Goal: Task Accomplishment & Management: Complete application form

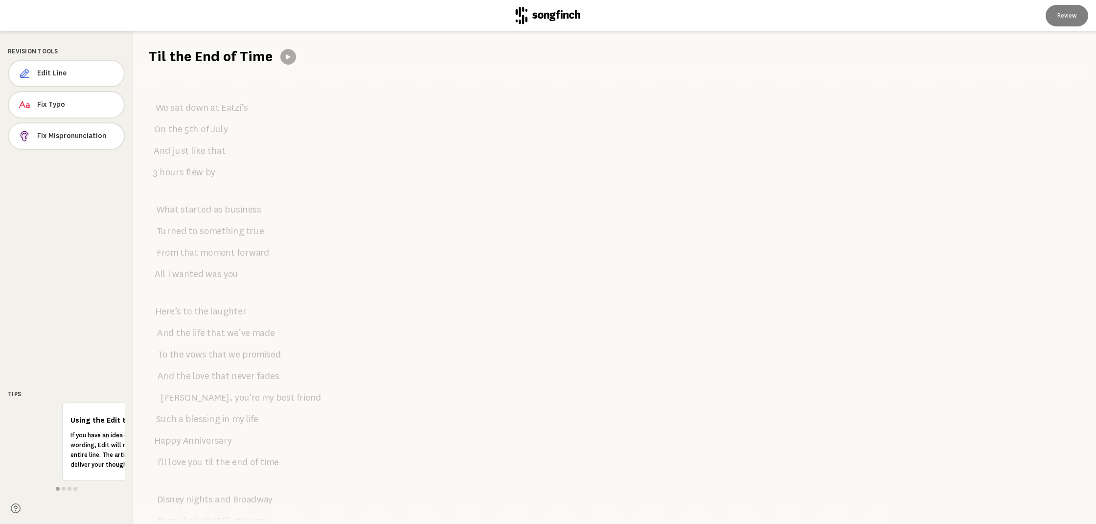
scroll to position [780, 0]
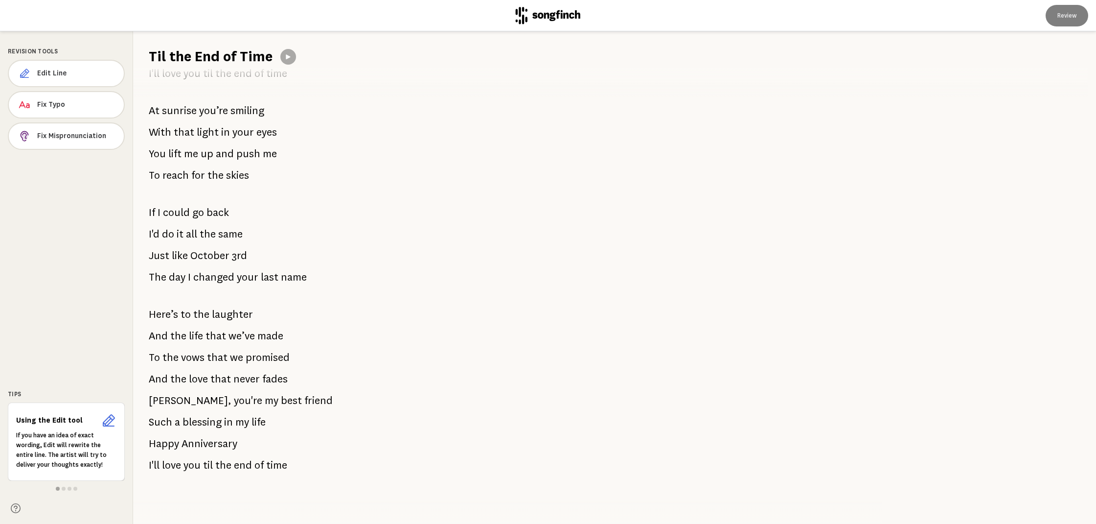
drag, startPoint x: 148, startPoint y: 209, endPoint x: 244, endPoint y: 222, distance: 96.3
click at [244, 222] on div "We sat down at Eatzi’s On the [DATE] And just like that 3 hours flew by What st…" at bounding box center [502, 295] width 738 height 457
drag, startPoint x: 153, startPoint y: 214, endPoint x: 324, endPoint y: 275, distance: 181.4
click at [321, 278] on div "We sat down at Eatzi’s On the [DATE] And just like that 3 hours flew by What st…" at bounding box center [502, 295] width 738 height 457
click at [302, 276] on div "We sat down at Eatzi’s On the [DATE] And just like that 3 hours flew by What st…" at bounding box center [502, 295] width 738 height 457
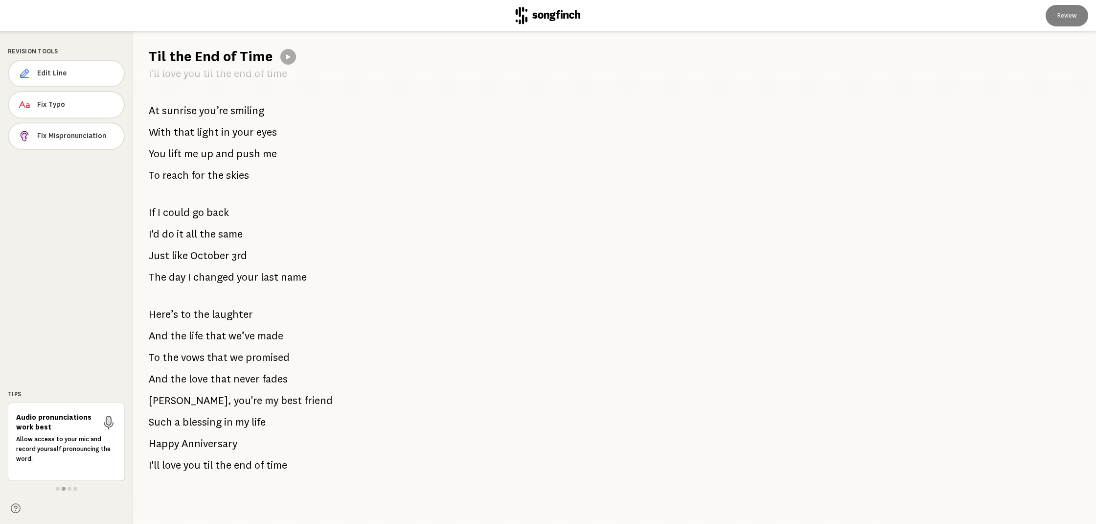
drag, startPoint x: 201, startPoint y: 206, endPoint x: 305, endPoint y: 289, distance: 133.7
click at [305, 291] on div "We sat down at Eatzi’s On the [DATE] And just like that 3 hours flew by What st…" at bounding box center [502, 295] width 738 height 457
drag, startPoint x: 201, startPoint y: 199, endPoint x: 209, endPoint y: 270, distance: 71.4
click at [206, 270] on div "We sat down at Eatzi’s On the [DATE] And just like that 3 hours flew by What st…" at bounding box center [502, 295] width 738 height 457
click at [205, 233] on span "the" at bounding box center [208, 234] width 16 height 20
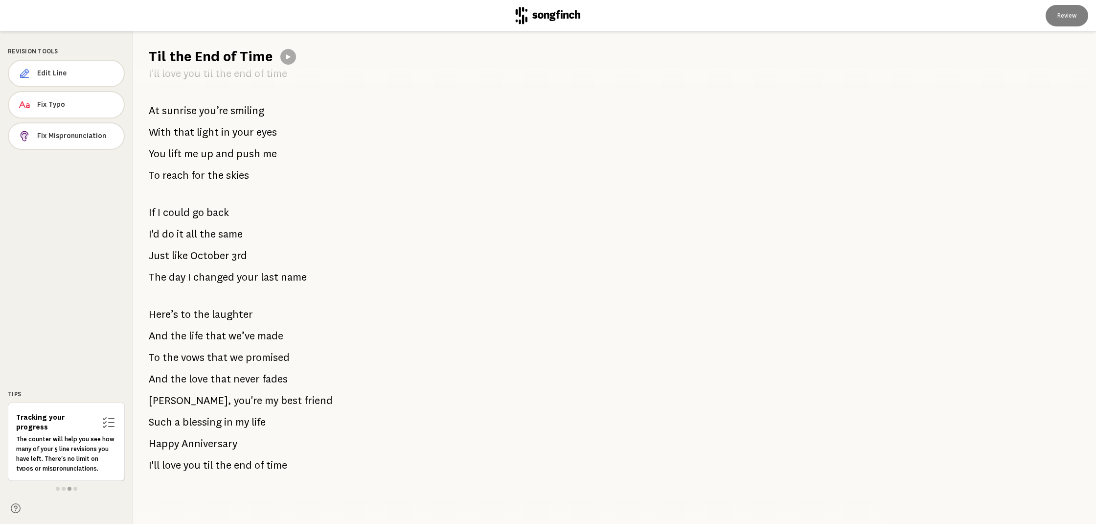
click at [205, 233] on span "the" at bounding box center [208, 234] width 16 height 20
click at [55, 72] on span "Edit Line" at bounding box center [76, 74] width 79 height 10
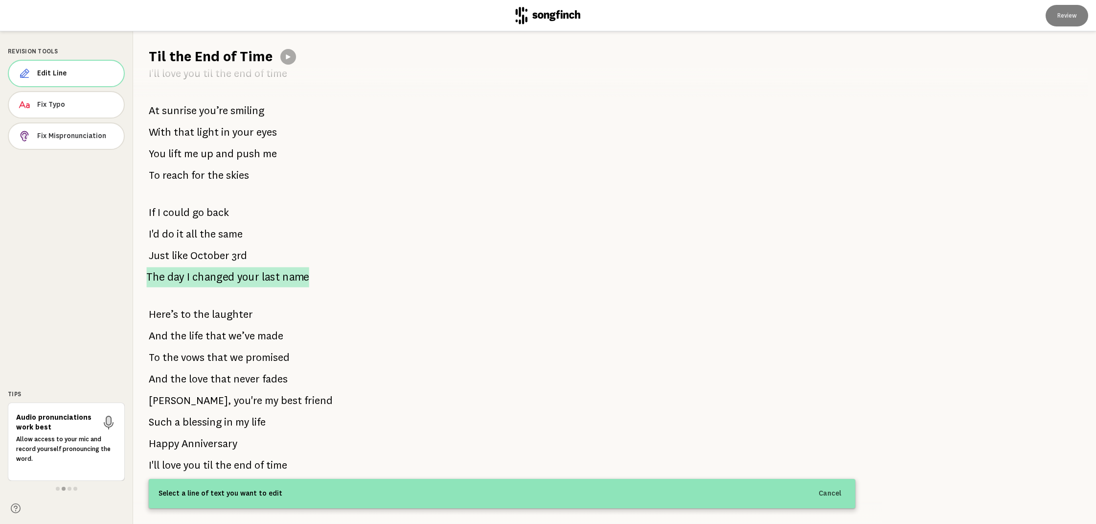
click at [213, 278] on span "changed" at bounding box center [213, 277] width 42 height 20
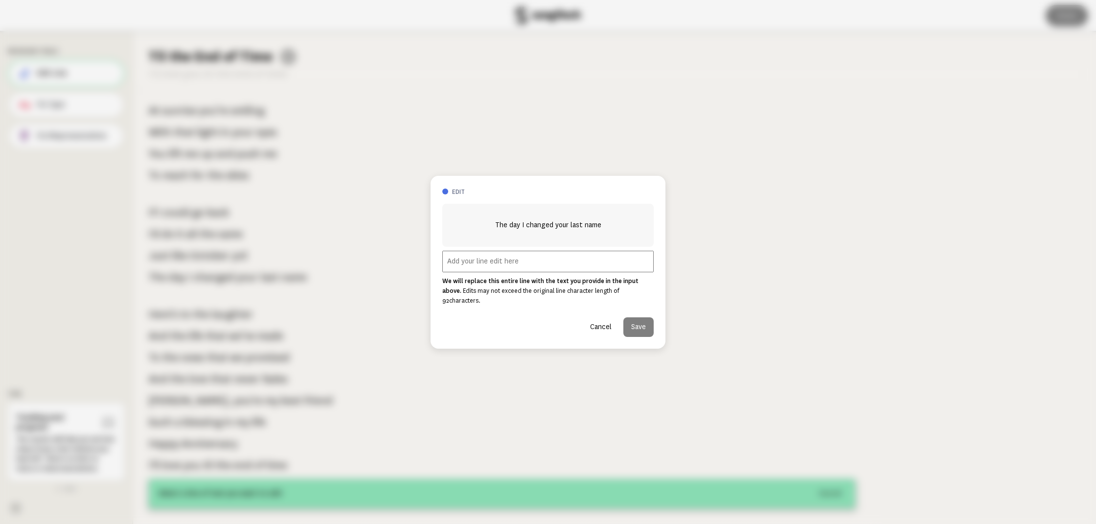
click at [508, 272] on input "text" at bounding box center [547, 262] width 211 height 22
paste input "when the stars spelled out your name."
type input "when the stars spelled out your name"
click at [642, 324] on button "Save" at bounding box center [638, 327] width 30 height 20
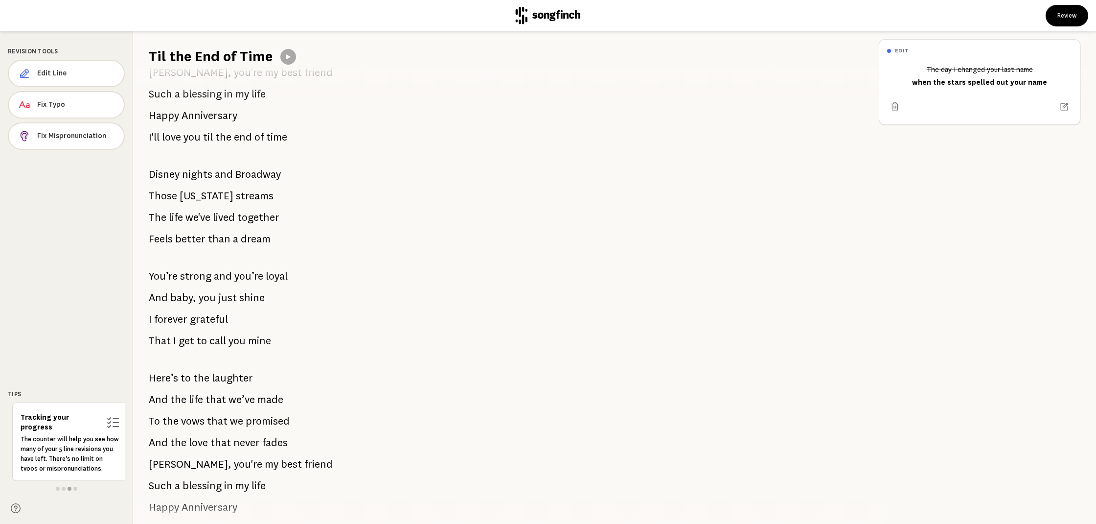
scroll to position [336, 0]
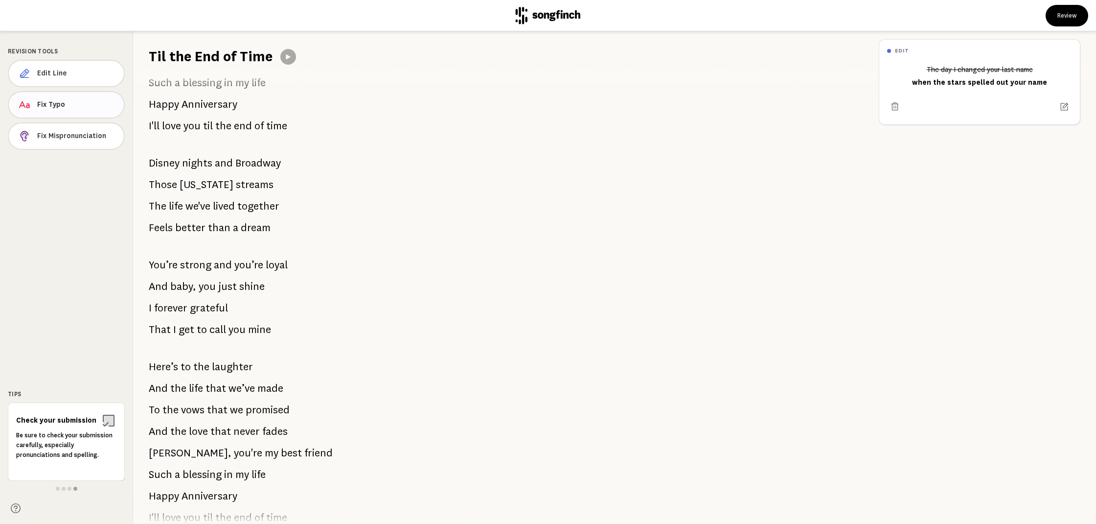
click at [56, 106] on span "Fix Typo" at bounding box center [76, 105] width 79 height 10
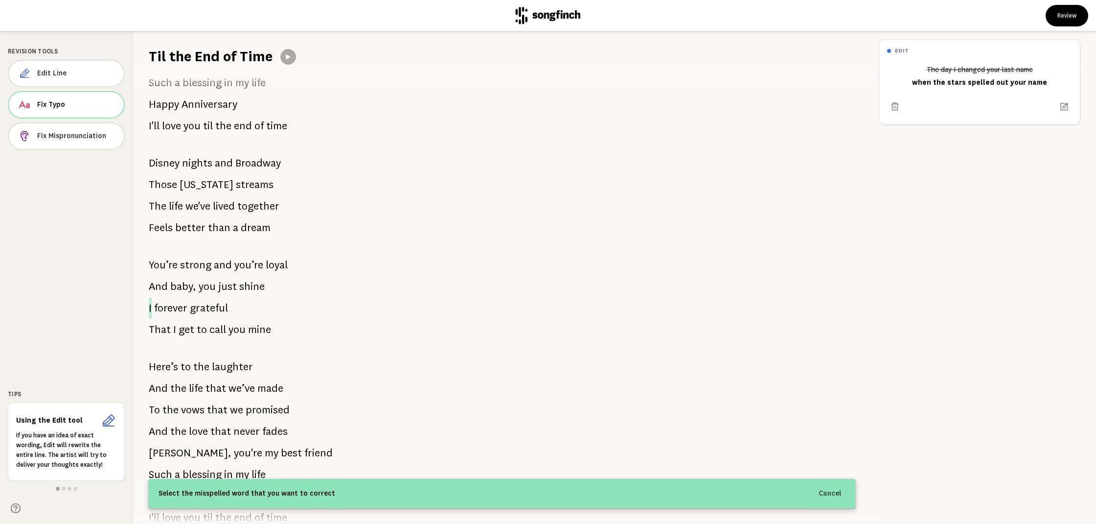
click at [150, 307] on span "I" at bounding box center [150, 308] width 3 height 21
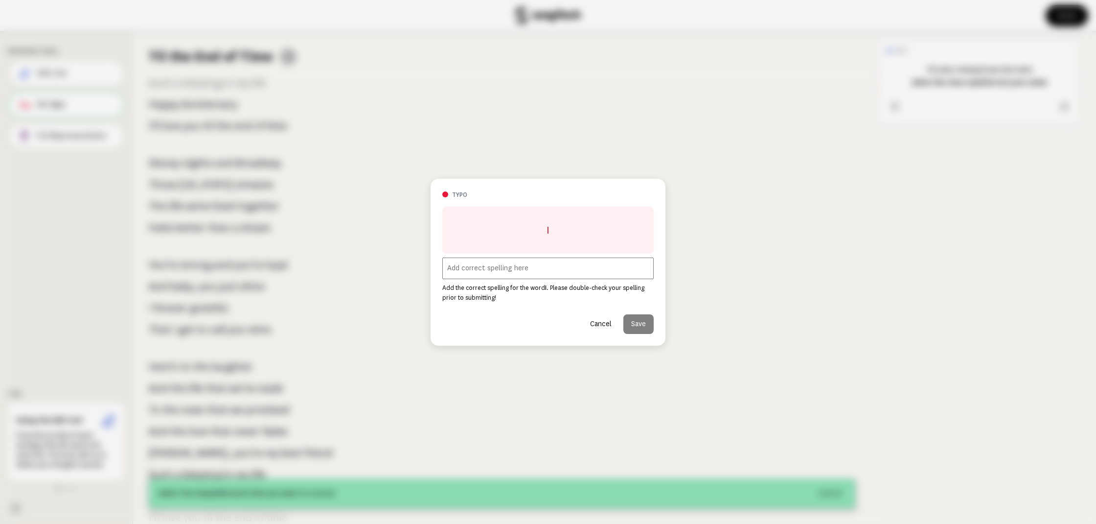
click at [505, 273] on input "text" at bounding box center [547, 268] width 211 height 22
type input "I'm"
click at [642, 327] on button "Save" at bounding box center [638, 324] width 30 height 20
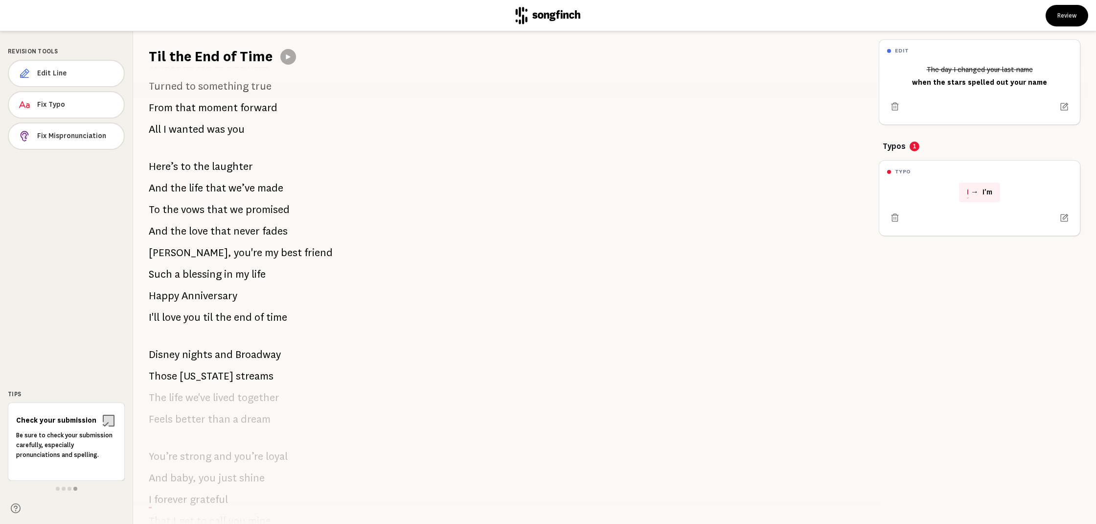
scroll to position [0, 0]
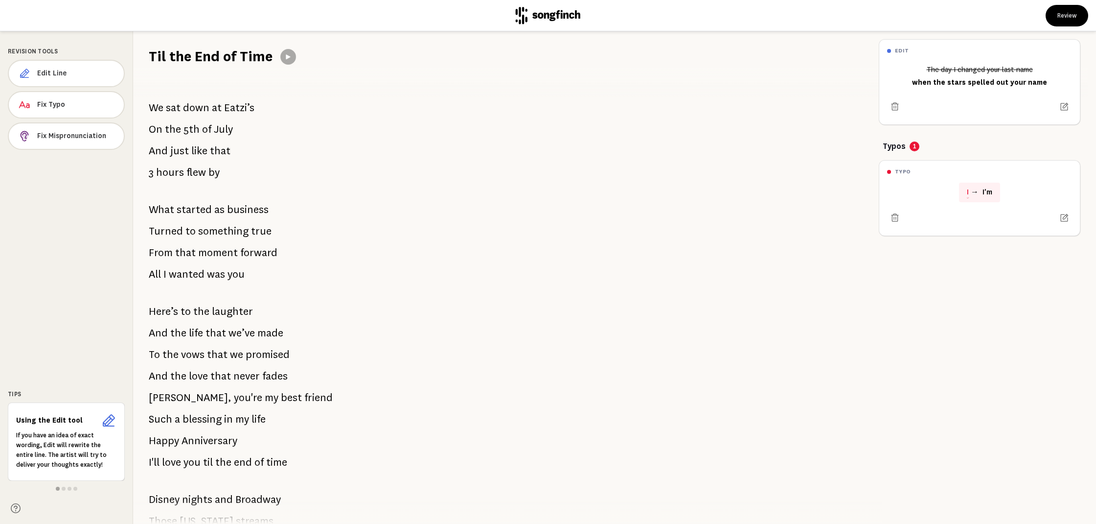
click at [286, 59] on icon at bounding box center [288, 57] width 8 height 8
click at [1066, 15] on button "Review" at bounding box center [1067, 16] width 43 height 22
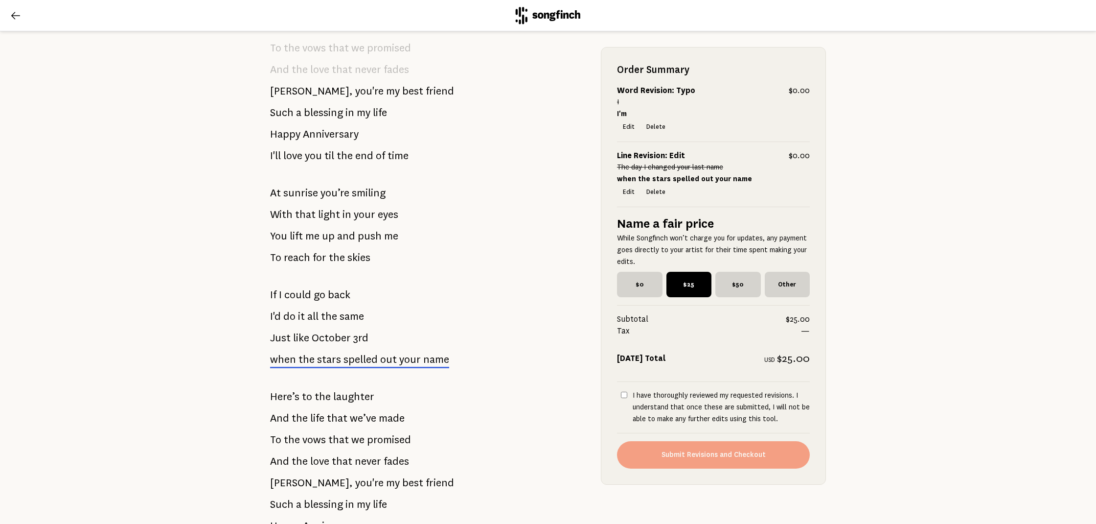
scroll to position [861, 0]
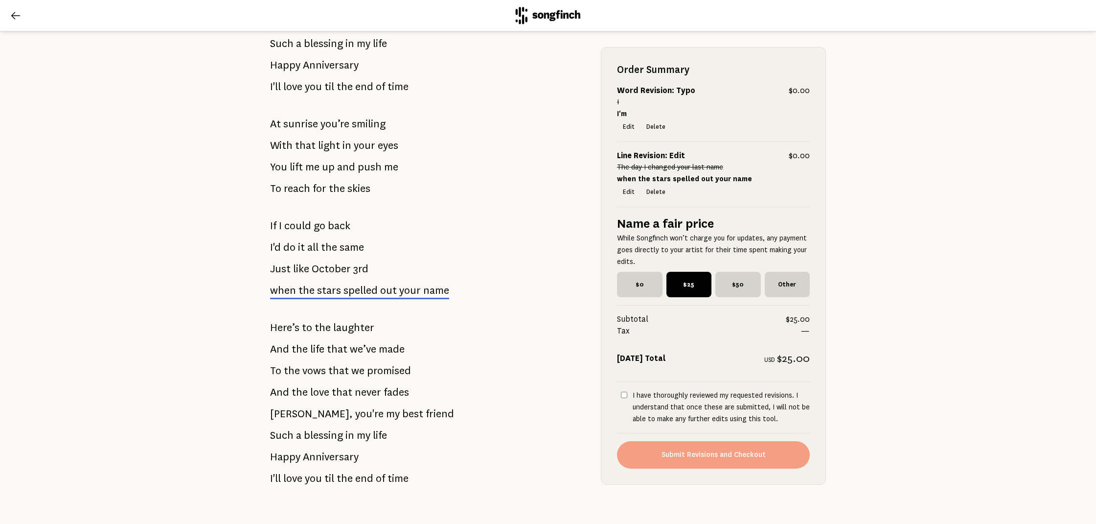
click at [622, 396] on input "I have thoroughly reviewed my requested revisions. I understand that once these…" at bounding box center [624, 394] width 6 height 6
checkbox input "true"
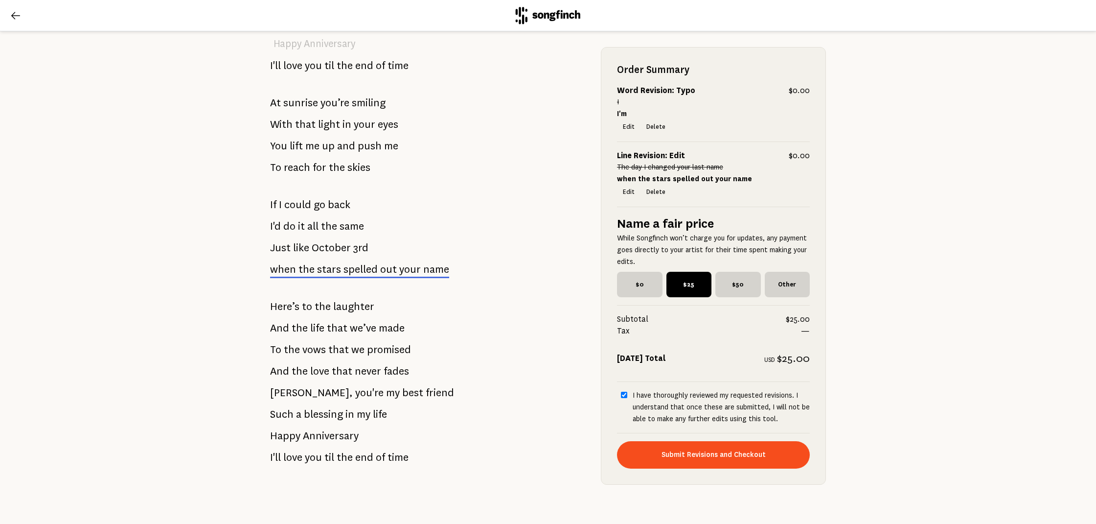
scroll to position [907, 0]
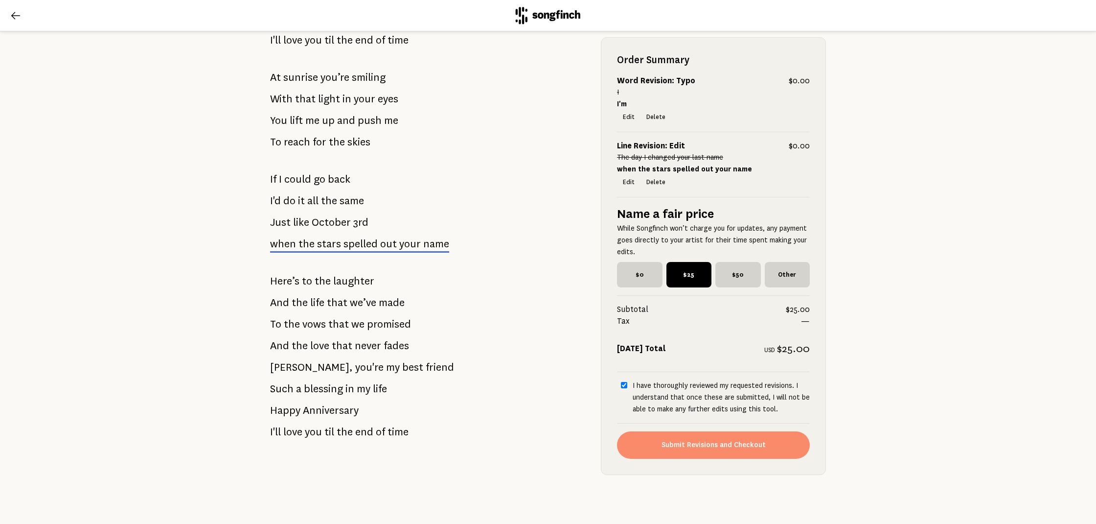
click at [704, 446] on button "Submit Revisions and Checkout" at bounding box center [713, 444] width 193 height 27
